Goal: Find specific page/section: Find specific page/section

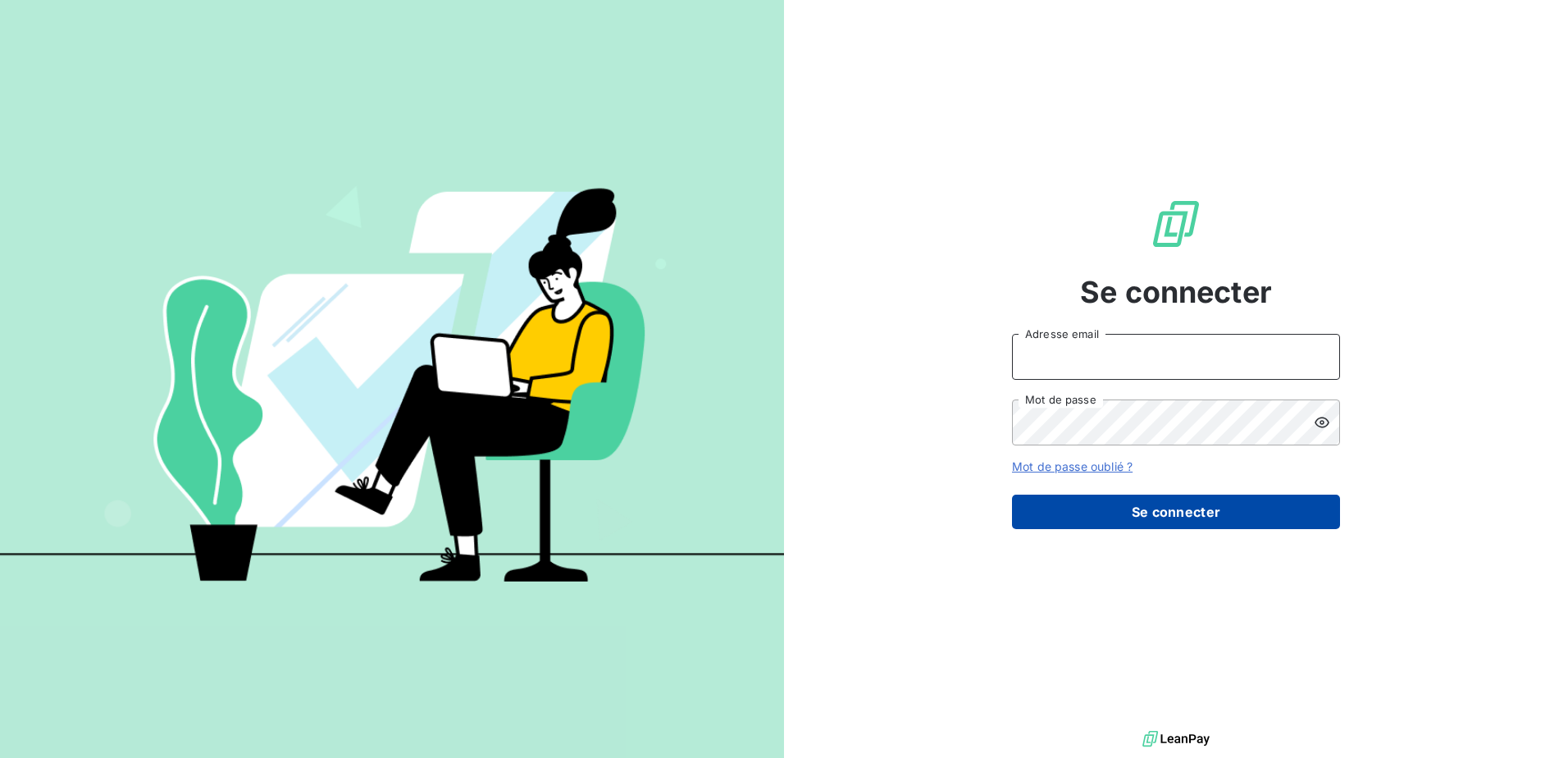
type input "[EMAIL_ADDRESS][DOMAIN_NAME]"
click at [1209, 519] on button "Se connecter" at bounding box center [1175, 512] width 328 height 34
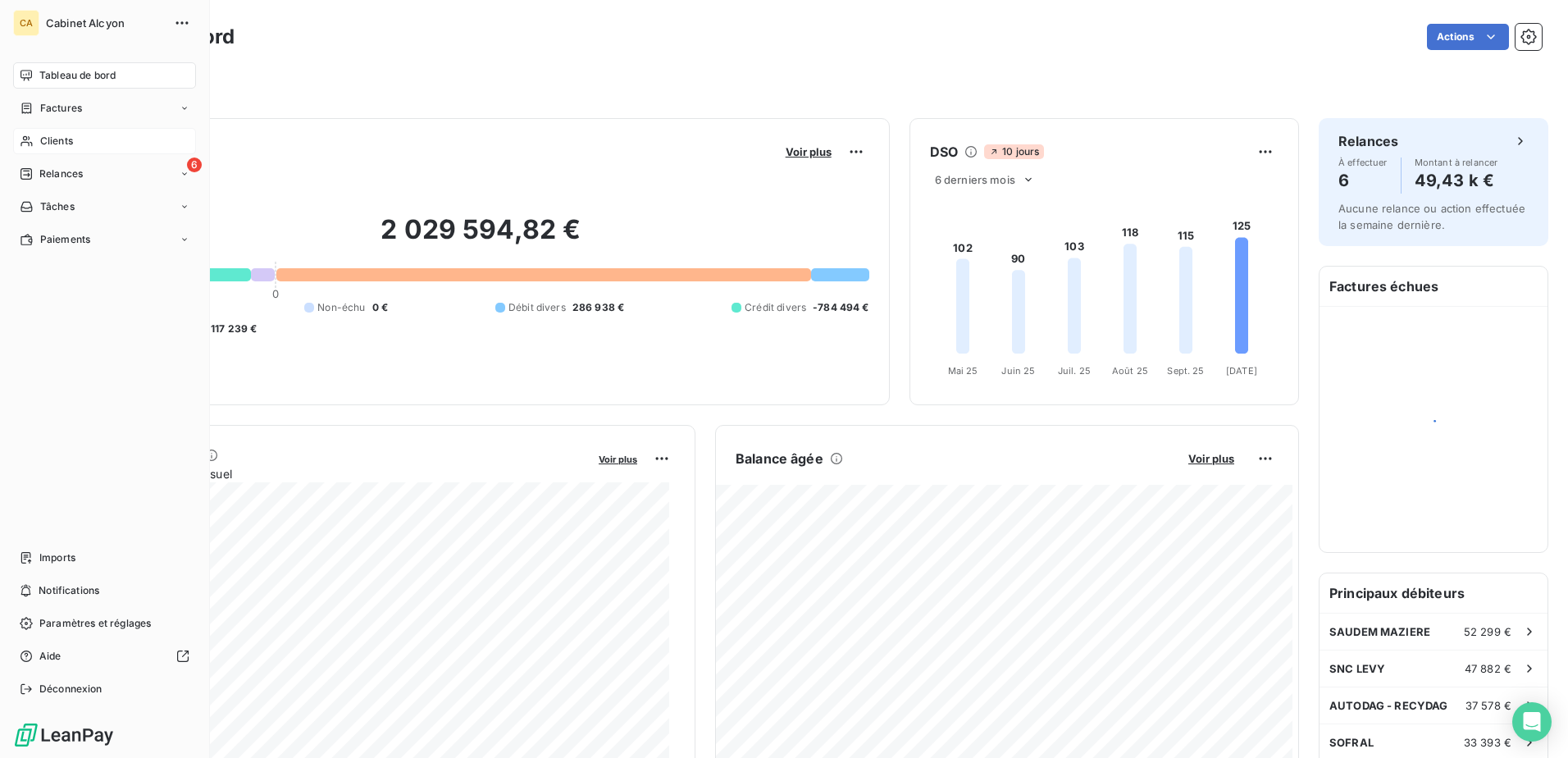
click at [37, 144] on div "Clients" at bounding box center [104, 141] width 183 height 26
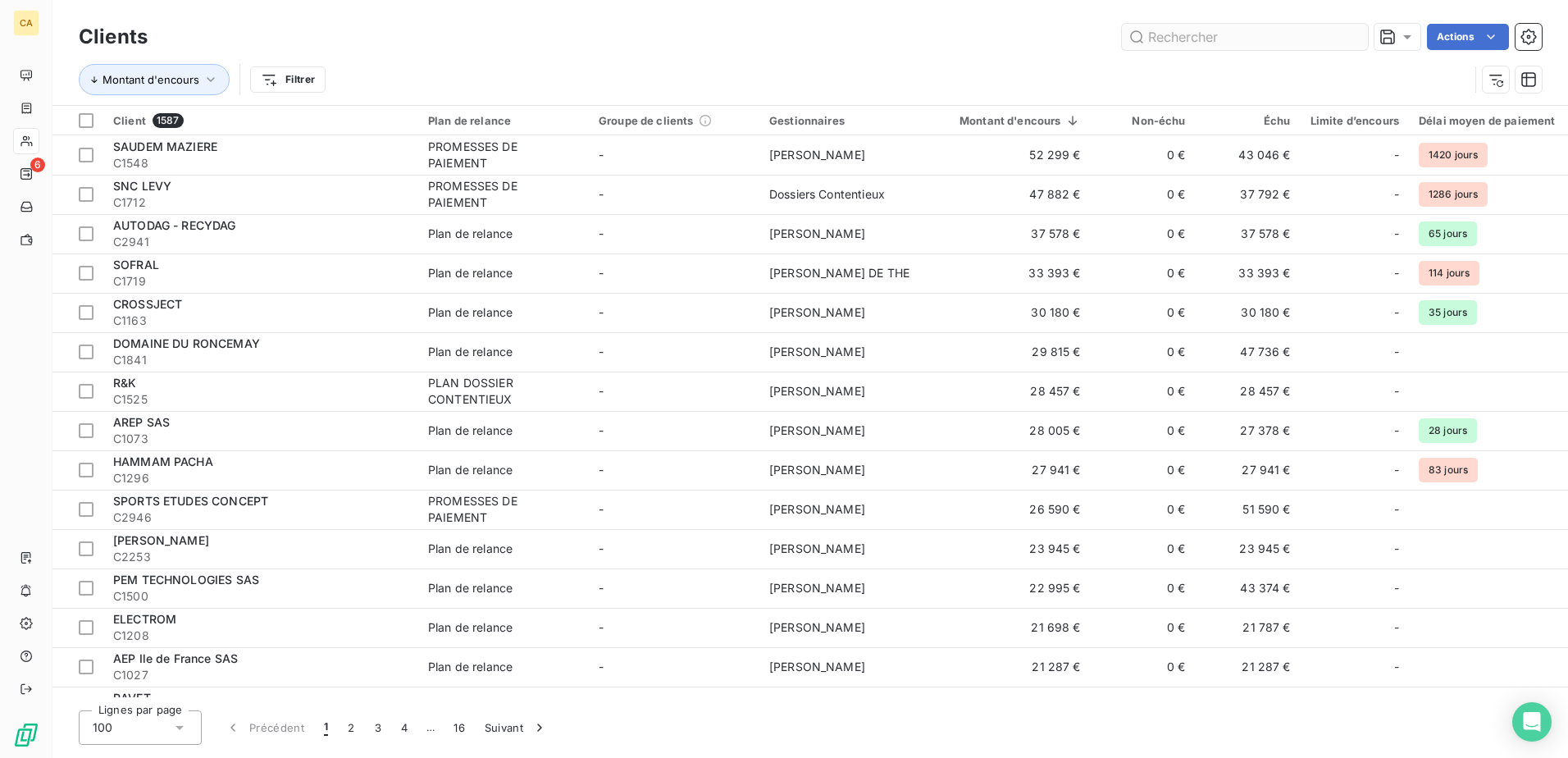
click at [1245, 35] on input "text" at bounding box center [1244, 37] width 246 height 26
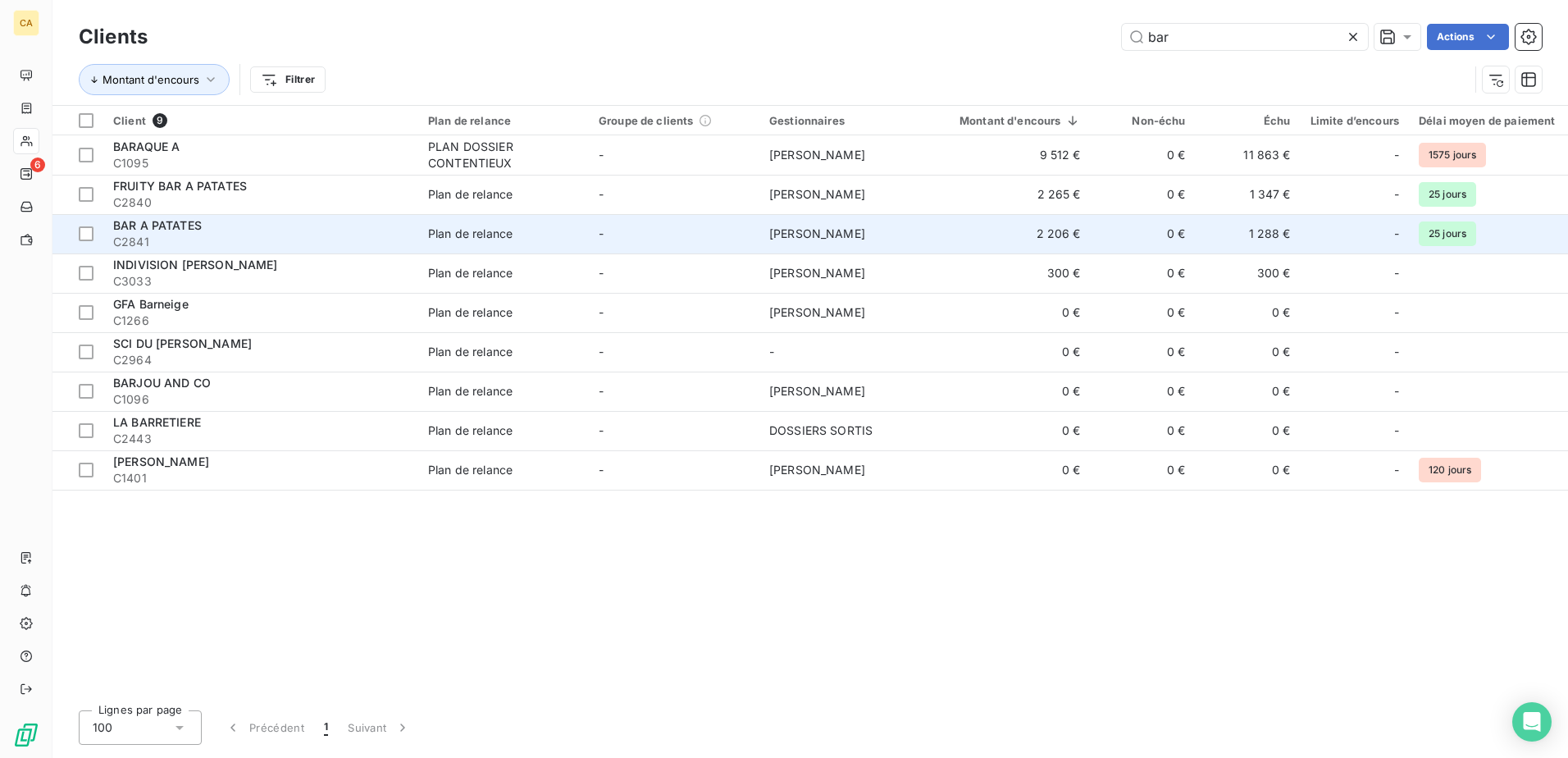
type input "bar"
click at [199, 231] on span "BAR A PATATES" at bounding box center [158, 225] width 89 height 14
